Goal: Check status: Check status

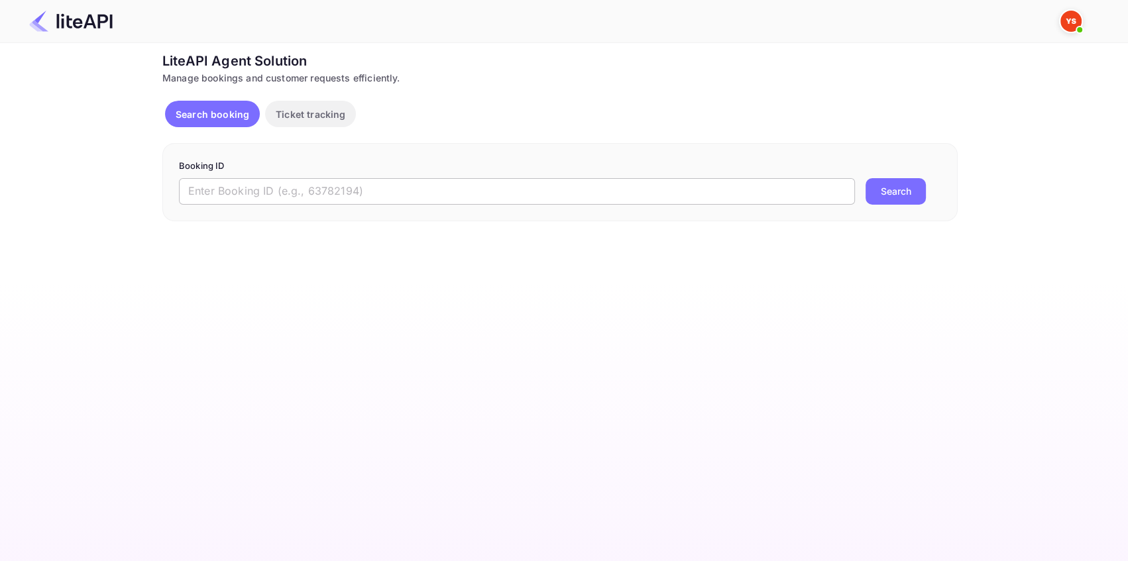
drag, startPoint x: 0, startPoint y: 0, endPoint x: 220, endPoint y: 185, distance: 287.7
click at [220, 185] on input "text" at bounding box center [517, 191] width 676 height 26
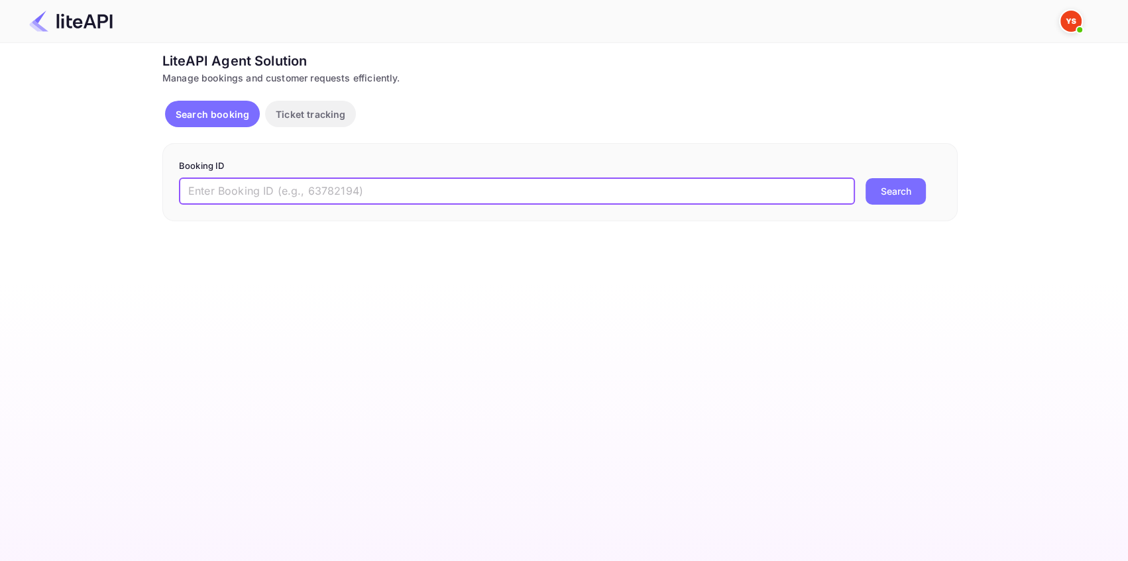
paste input "9091965"
type input "9091965"
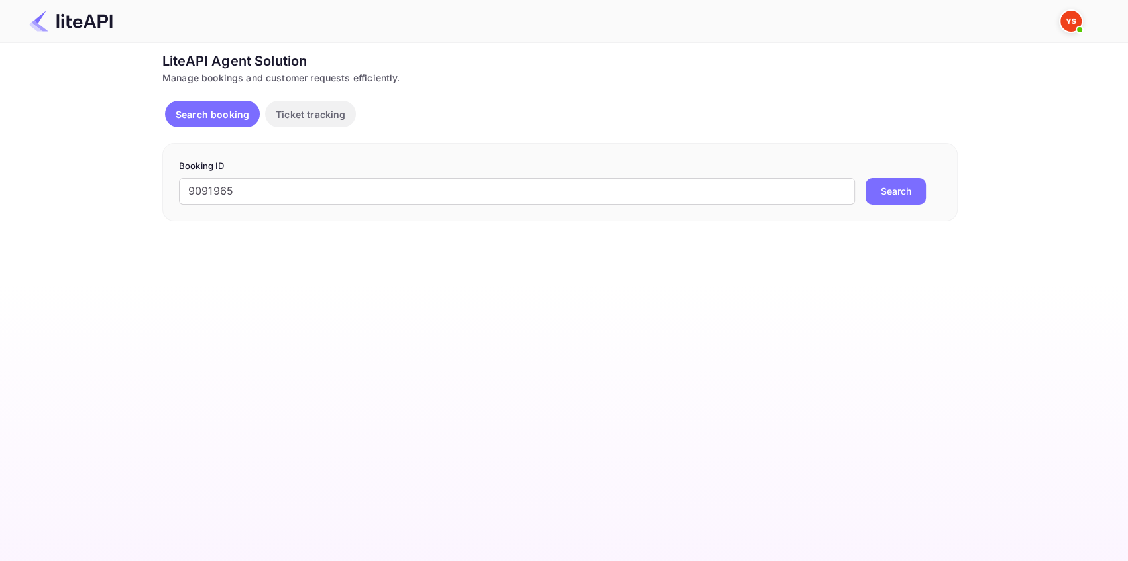
click at [908, 189] on button "Search" at bounding box center [895, 191] width 60 height 26
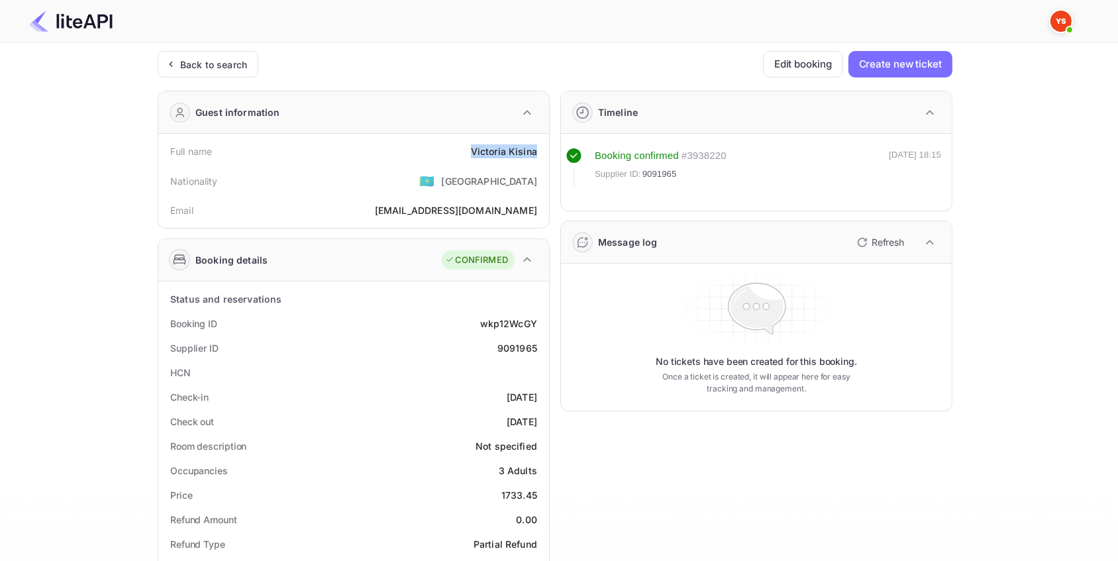
drag, startPoint x: 541, startPoint y: 154, endPoint x: 472, endPoint y: 156, distance: 68.9
click at [472, 156] on div "Full name [PERSON_NAME]" at bounding box center [354, 151] width 380 height 25
copy div "[PERSON_NAME]"
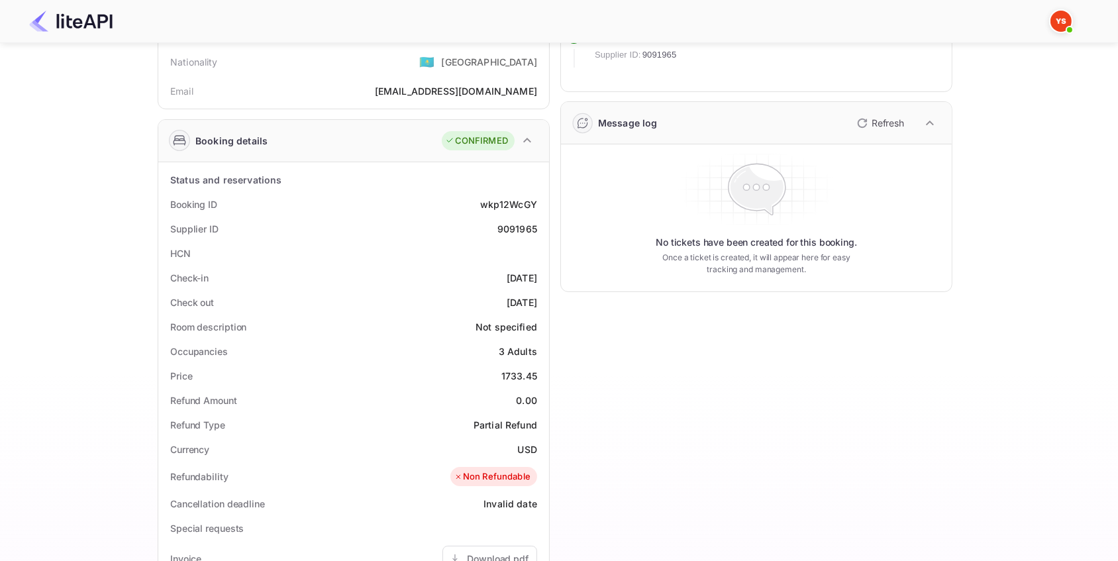
scroll to position [120, 0]
drag, startPoint x: 541, startPoint y: 374, endPoint x: 498, endPoint y: 378, distance: 43.9
click at [498, 378] on div "Price 1733.45" at bounding box center [354, 375] width 380 height 25
copy div "1733.45"
drag, startPoint x: 540, startPoint y: 451, endPoint x: 509, endPoint y: 450, distance: 31.1
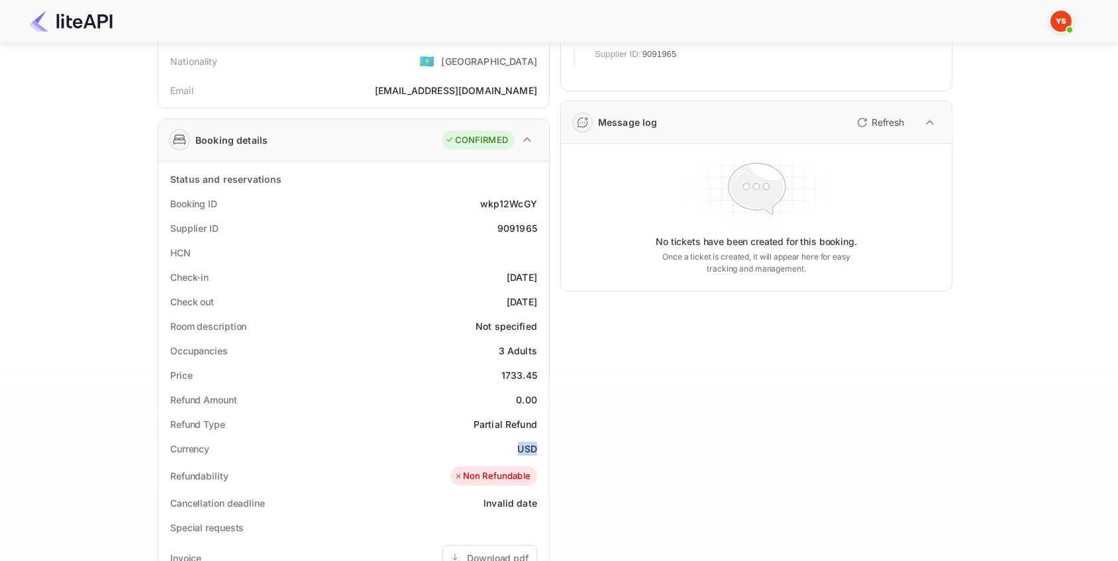
click at [509, 450] on div "Currency USD" at bounding box center [354, 449] width 380 height 25
copy div "USD"
